Goal: Use online tool/utility: Utilize a website feature to perform a specific function

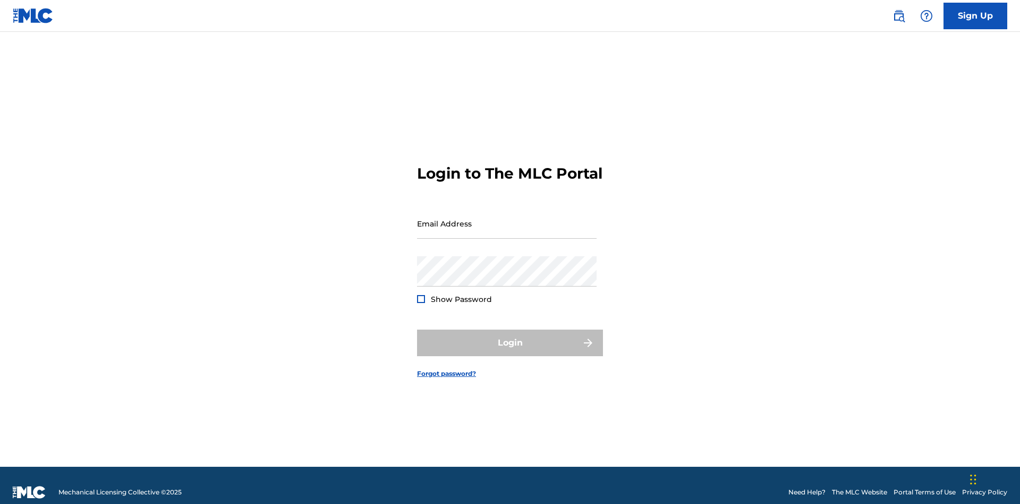
scroll to position [14, 0]
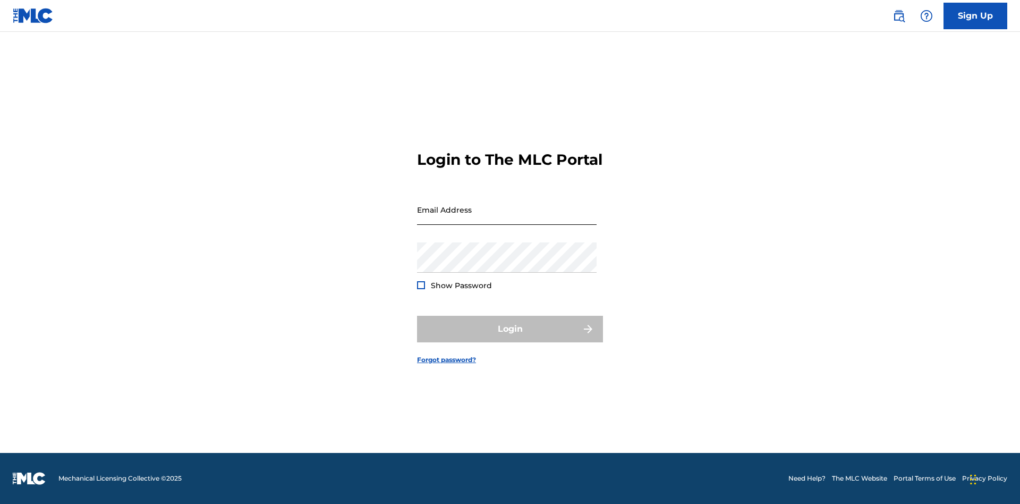
click at [507, 218] on input "Email Address" at bounding box center [507, 209] width 180 height 30
type input "[EMAIL_ADDRESS][DOMAIN_NAME]"
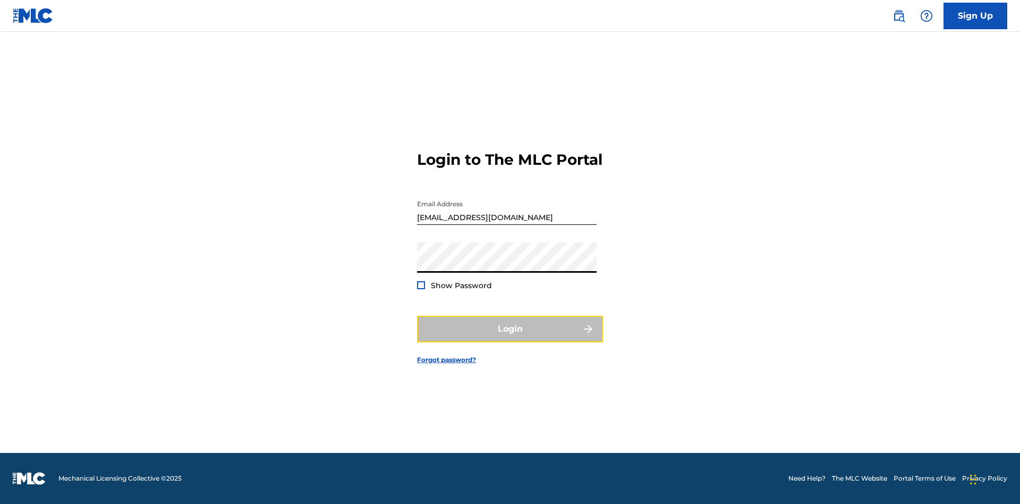
click at [510, 338] on button "Login" at bounding box center [510, 328] width 186 height 27
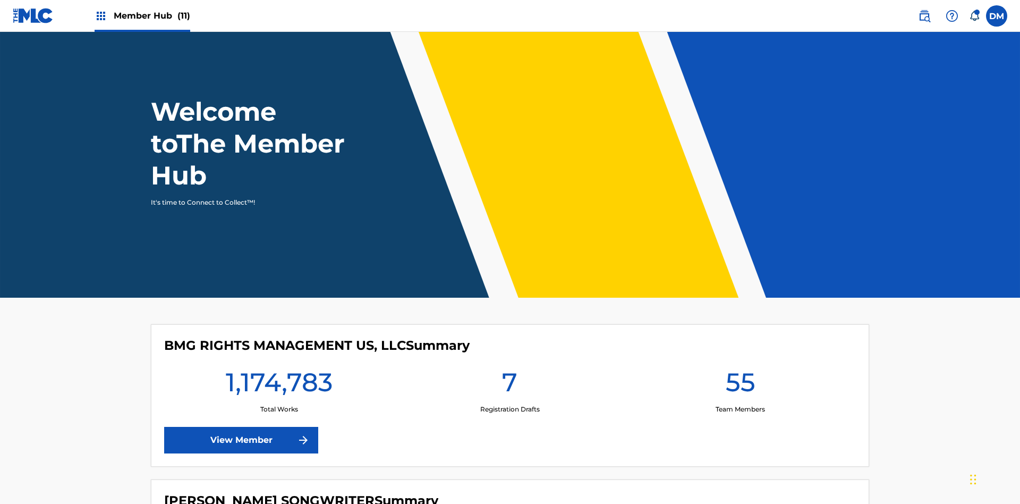
click at [142, 15] on span "Member Hub (11)" at bounding box center [152, 16] width 76 height 12
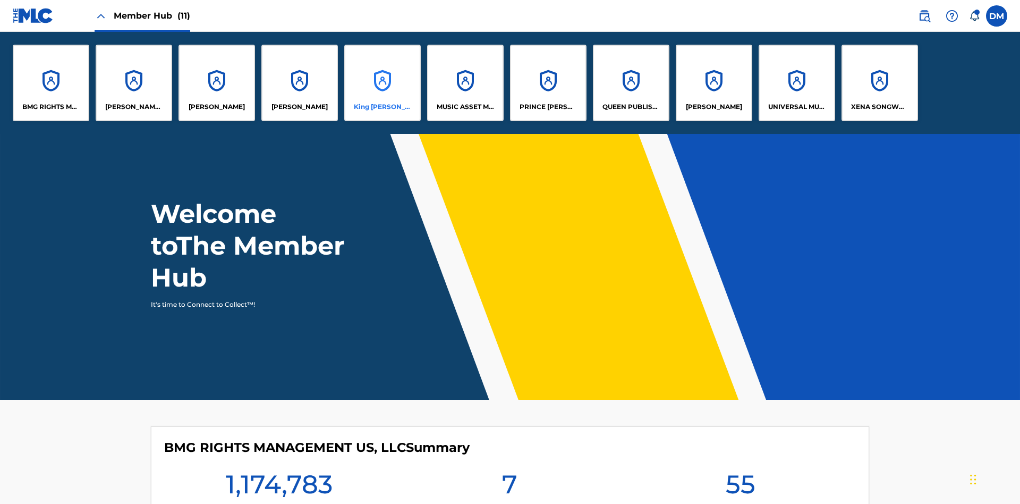
click at [382, 107] on p "King [PERSON_NAME]" at bounding box center [383, 107] width 58 height 10
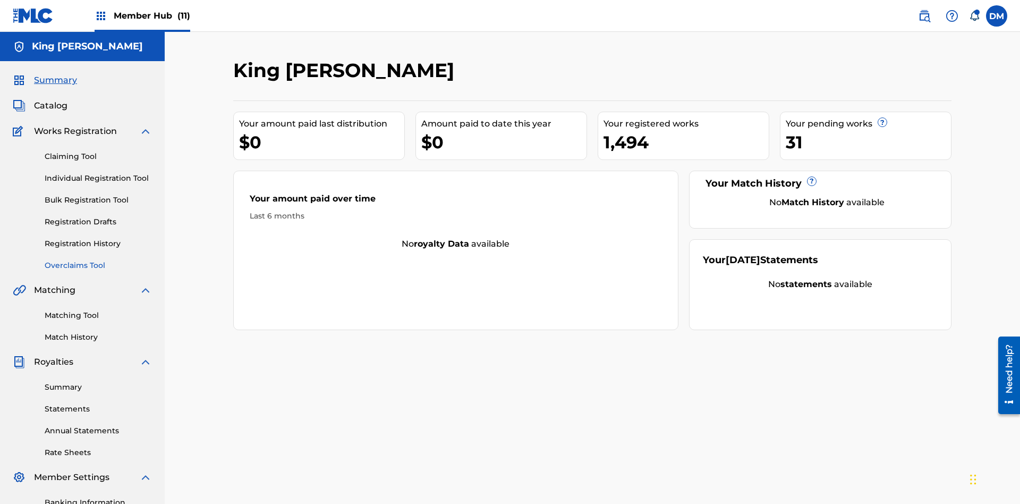
click at [98, 260] on link "Overclaims Tool" at bounding box center [98, 265] width 107 height 11
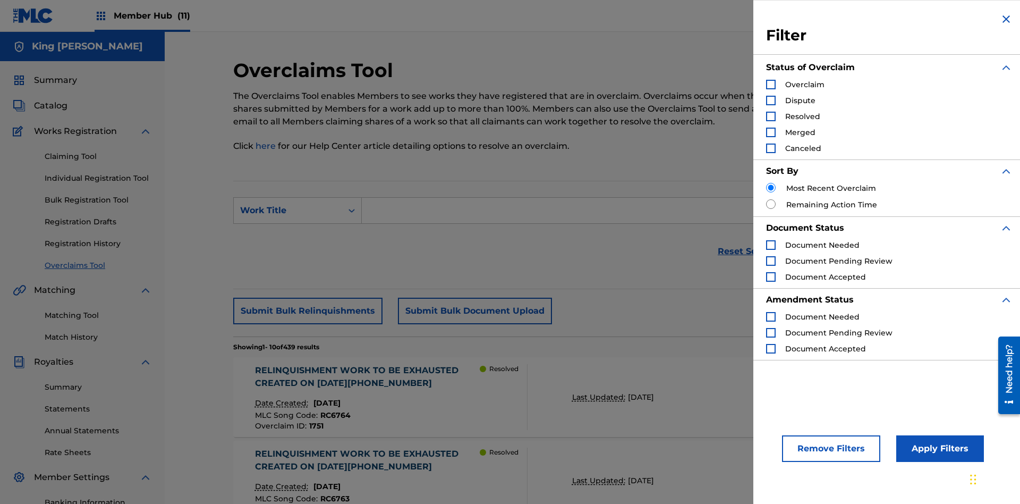
click at [771, 84] on div "Search Form" at bounding box center [771, 85] width 10 height 10
click at [938, 448] on button "Apply Filters" at bounding box center [940, 448] width 88 height 27
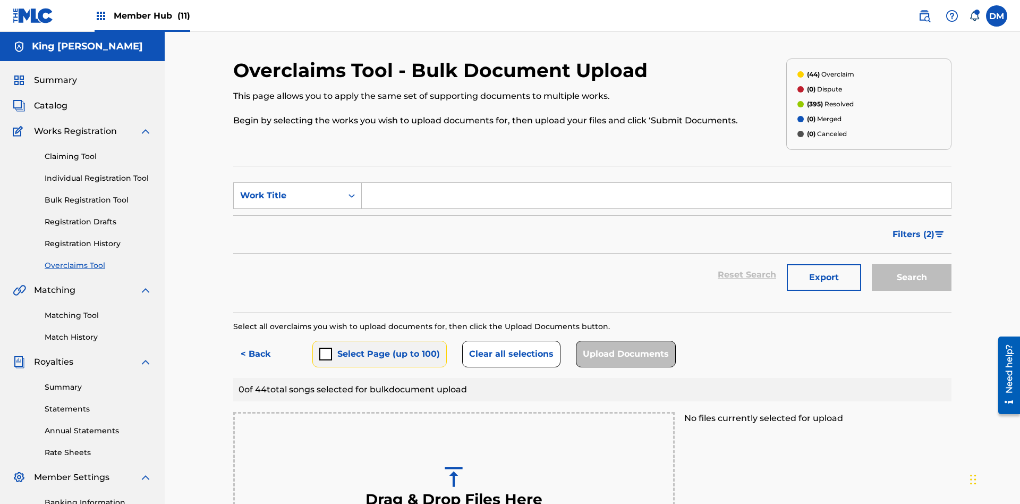
click at [379, 340] on button "Select Page (up to 100)" at bounding box center [379, 353] width 134 height 27
click at [509, 340] on button "Clear all selections" at bounding box center [511, 353] width 98 height 27
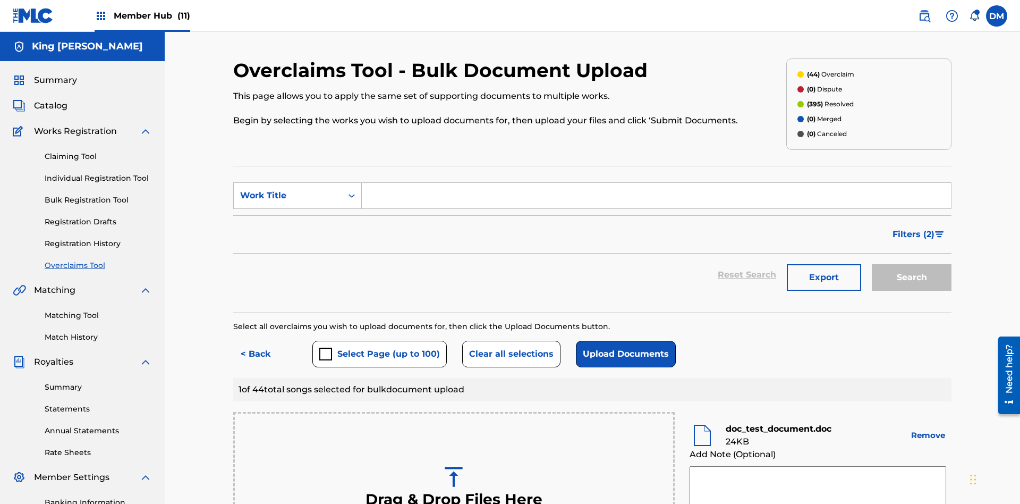
click at [817, 466] on textarea at bounding box center [817, 492] width 257 height 53
click at [623, 340] on button "Upload Documents" at bounding box center [626, 353] width 100 height 27
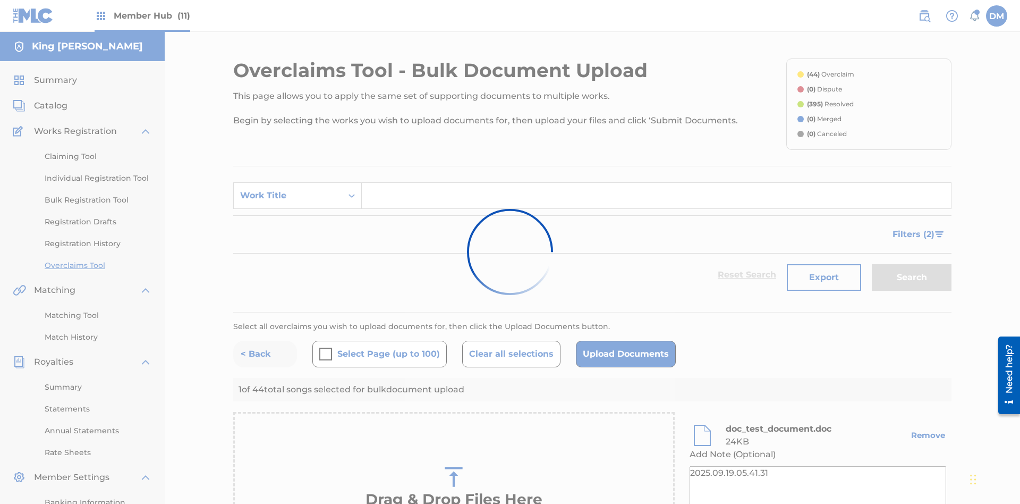
click at [265, 340] on button "< Back" at bounding box center [265, 353] width 64 height 27
